Goal: Find specific page/section: Find specific page/section

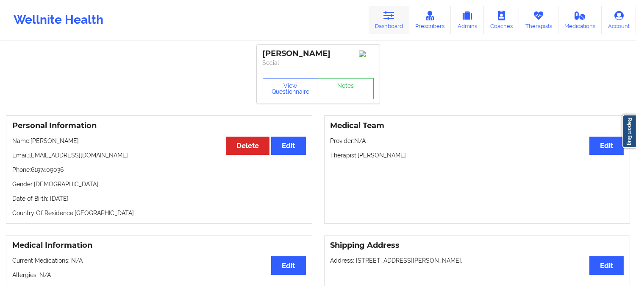
click at [384, 21] on link "Dashboard" at bounding box center [389, 20] width 41 height 28
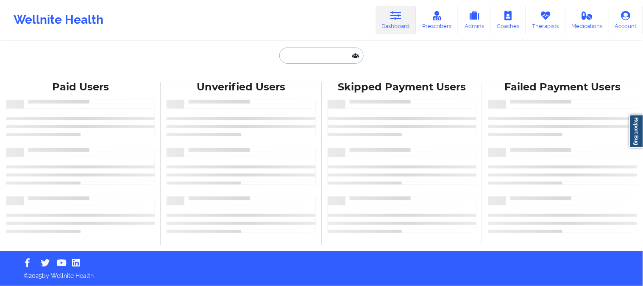
click at [330, 61] on input "text" at bounding box center [321, 55] width 84 height 16
paste input "[PERSON_NAME]"
type input "[PERSON_NAME]"
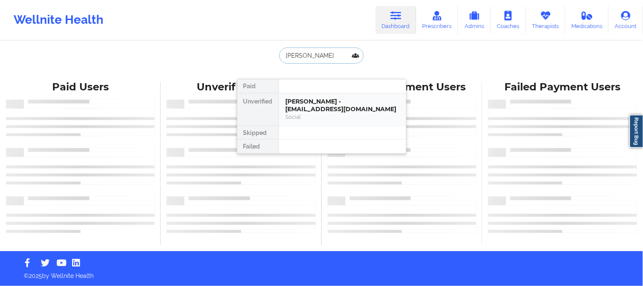
click at [348, 99] on div "[PERSON_NAME] - [EMAIL_ADDRESS][DOMAIN_NAME]" at bounding box center [343, 105] width 114 height 16
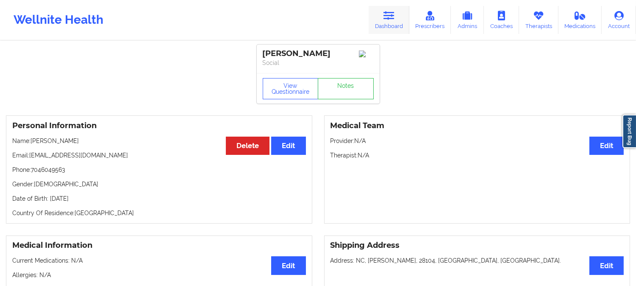
click at [381, 20] on link "Dashboard" at bounding box center [389, 20] width 41 height 28
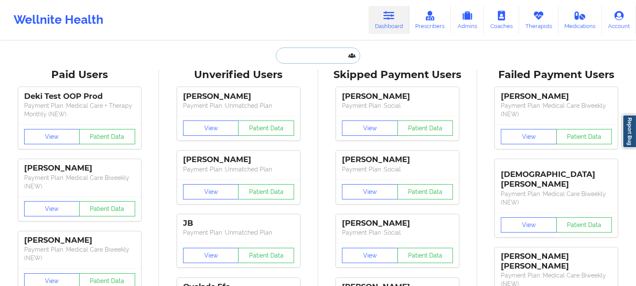
click at [320, 53] on input "text" at bounding box center [318, 55] width 84 height 16
paste input "[EMAIL_ADDRESS][DOMAIN_NAME]"
type input "[EMAIL_ADDRESS][DOMAIN_NAME]"
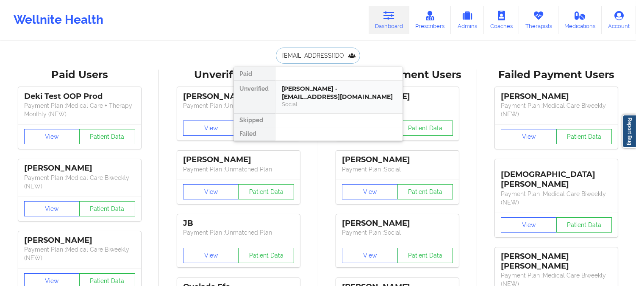
click at [308, 100] on div "Social" at bounding box center [339, 103] width 114 height 7
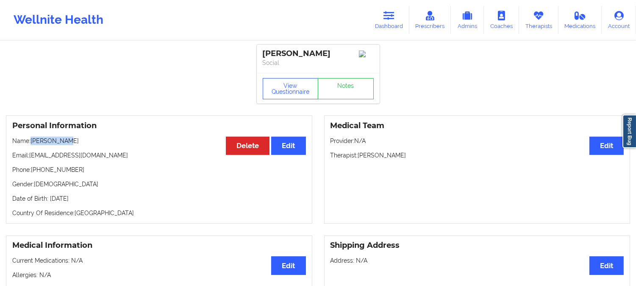
drag, startPoint x: 81, startPoint y: 140, endPoint x: 33, endPoint y: 140, distance: 48.7
click at [33, 140] on p "Name: [PERSON_NAME]" at bounding box center [159, 140] width 294 height 8
copy p "[PERSON_NAME]"
click at [269, 99] on button "View Questionnaire" at bounding box center [291, 88] width 56 height 21
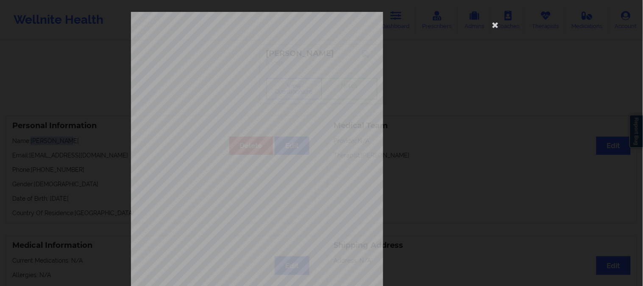
click at [30, 66] on div "[STREET_ADDRESS] What state do you live in ? [US_STATE] Full Name [PERSON_NAME]…" at bounding box center [321, 143] width 643 height 286
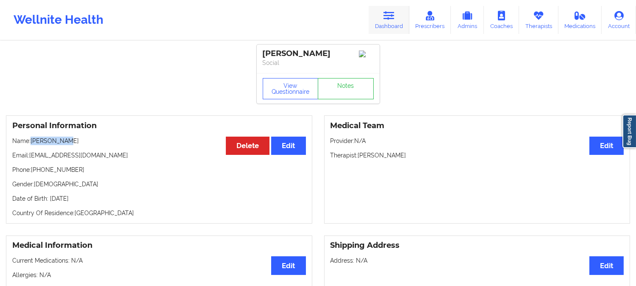
click at [392, 17] on icon at bounding box center [388, 15] width 11 height 9
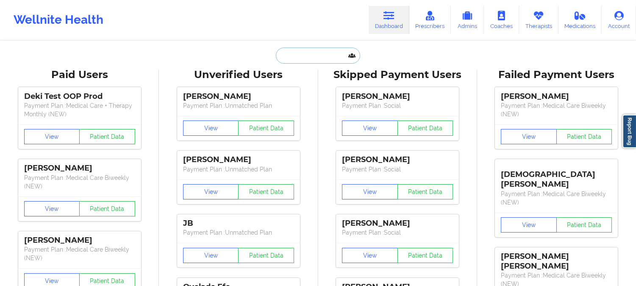
click at [304, 53] on input "text" at bounding box center [318, 55] width 84 height 16
paste input "[EMAIL_ADDRESS][DOMAIN_NAME]"
type input "[EMAIL_ADDRESS][DOMAIN_NAME]"
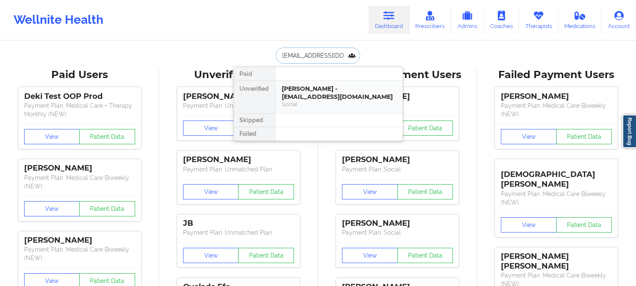
click at [326, 100] on div "Social" at bounding box center [339, 103] width 114 height 7
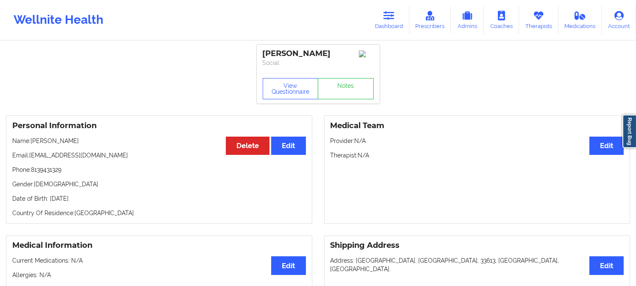
drag, startPoint x: 114, startPoint y: 149, endPoint x: 32, endPoint y: 150, distance: 82.6
click at [32, 145] on p "Name: [PERSON_NAME]" at bounding box center [159, 140] width 294 height 8
copy p "[PERSON_NAME]"
